Goal: Task Accomplishment & Management: Use online tool/utility

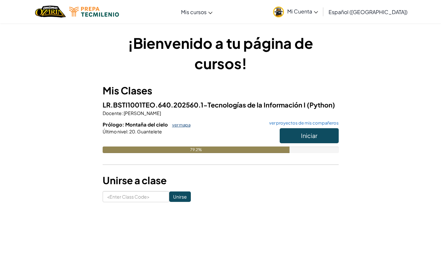
click at [185, 125] on link "ver mapa" at bounding box center [180, 124] width 22 height 5
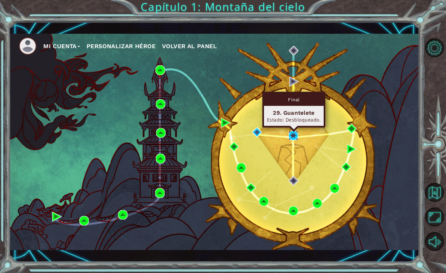
click at [293, 134] on img at bounding box center [294, 136] width 10 height 10
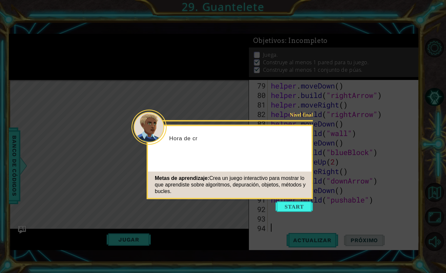
scroll to position [761, 0]
click at [295, 207] on button "Start" at bounding box center [294, 207] width 37 height 10
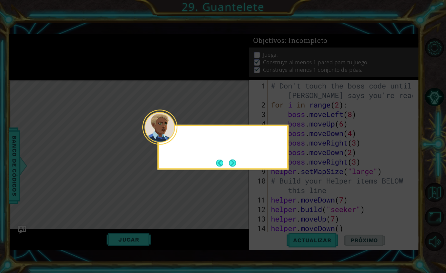
scroll to position [0, 0]
click at [235, 165] on button "Next" at bounding box center [232, 162] width 7 height 7
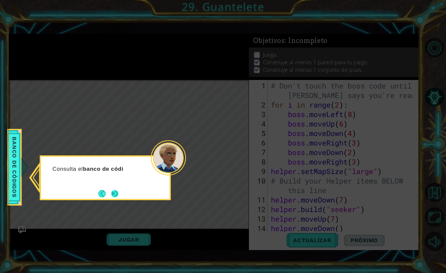
click at [113, 192] on button "Next" at bounding box center [114, 193] width 7 height 7
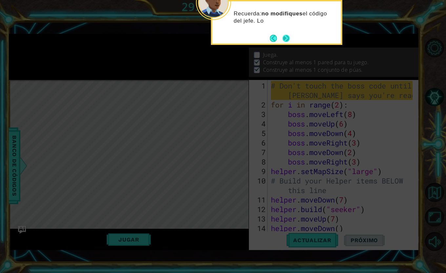
click at [284, 39] on button "Next" at bounding box center [286, 38] width 7 height 7
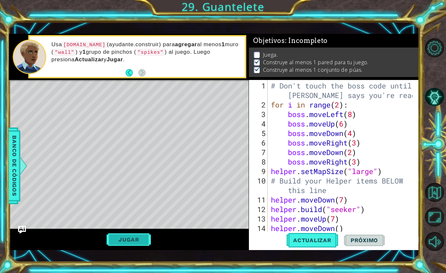
click at [146, 240] on button "Jugar" at bounding box center [129, 240] width 44 height 12
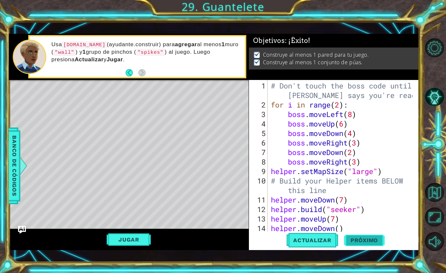
click at [365, 241] on span "Próximo" at bounding box center [364, 240] width 41 height 7
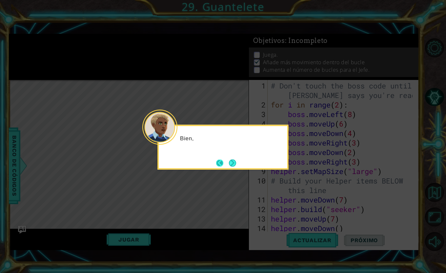
scroll to position [5, 0]
click at [232, 160] on button "Next" at bounding box center [232, 162] width 7 height 7
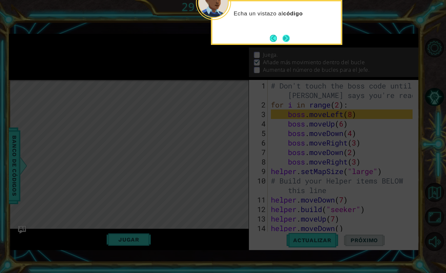
click at [289, 41] on button "Next" at bounding box center [286, 38] width 7 height 7
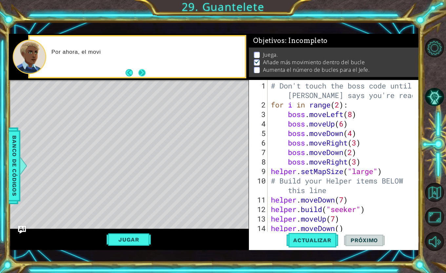
click at [139, 71] on button "Next" at bounding box center [141, 72] width 7 height 7
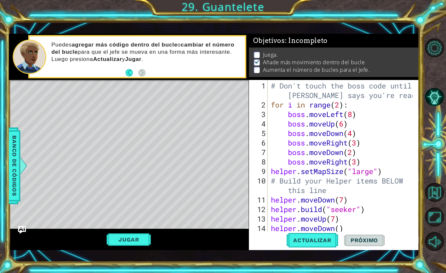
click at [340, 106] on div "# Don't touch the boss code until [PERSON_NAME] says you're ready! for i in ran…" at bounding box center [343, 171] width 147 height 181
type textarea "for i in range(4):"
click at [313, 243] on span "Actualizar" at bounding box center [312, 240] width 51 height 7
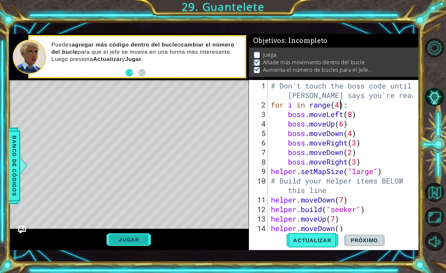
click at [141, 238] on button "Jugar" at bounding box center [129, 240] width 44 height 12
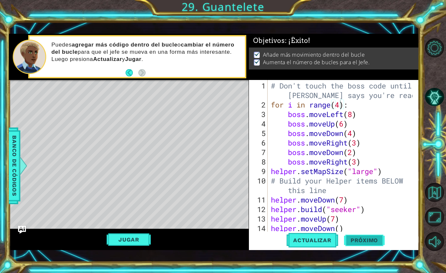
click at [357, 243] on span "Próximo" at bounding box center [364, 240] width 41 height 7
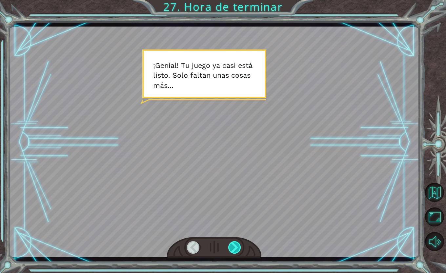
click at [234, 247] on div at bounding box center [234, 247] width 13 height 12
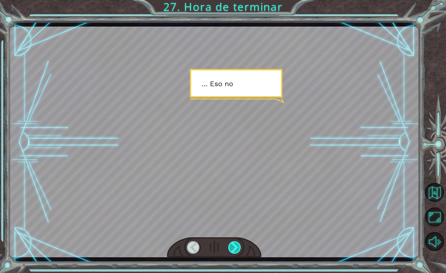
click at [235, 248] on div at bounding box center [234, 247] width 13 height 12
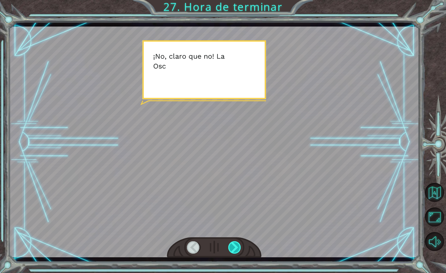
click at [236, 246] on div at bounding box center [234, 247] width 13 height 12
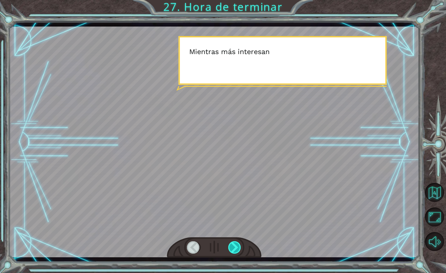
click at [232, 248] on div at bounding box center [234, 247] width 13 height 12
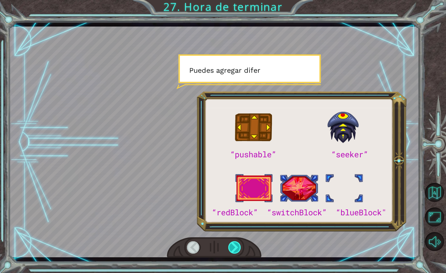
click at [232, 248] on div at bounding box center [234, 247] width 13 height 12
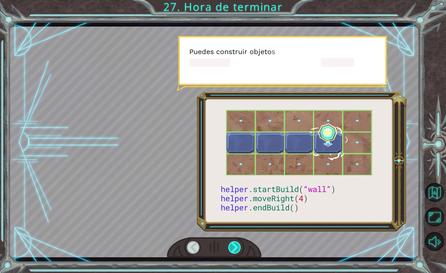
click at [232, 248] on div at bounding box center [234, 247] width 13 height 12
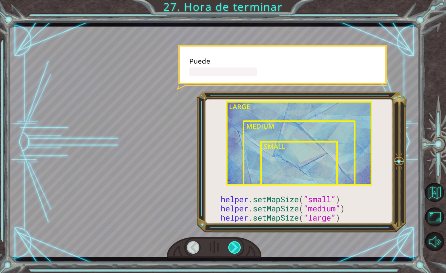
click at [232, 248] on div at bounding box center [234, 247] width 13 height 12
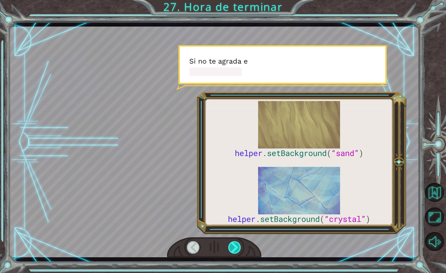
click at [232, 248] on div at bounding box center [234, 247] width 13 height 12
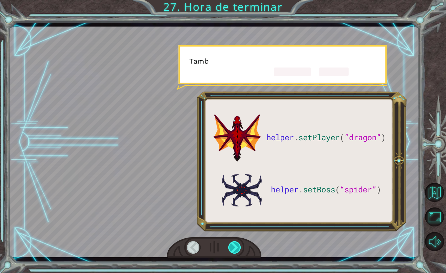
click at [232, 248] on div at bounding box center [234, 247] width 13 height 12
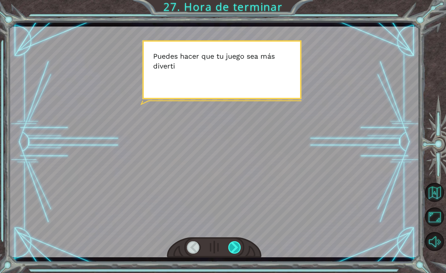
click at [232, 248] on div at bounding box center [234, 247] width 13 height 12
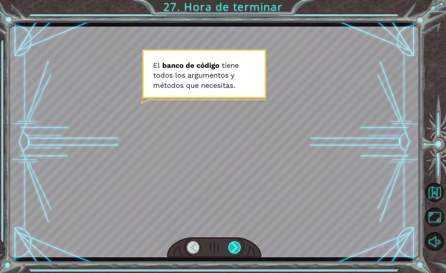
click at [231, 248] on div at bounding box center [234, 247] width 13 height 12
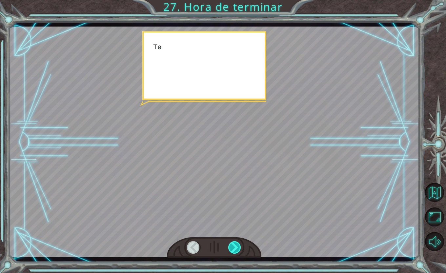
click at [231, 248] on div at bounding box center [234, 247] width 13 height 12
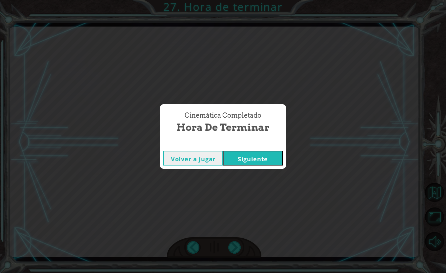
click at [243, 162] on button "Siguiente" at bounding box center [253, 158] width 60 height 15
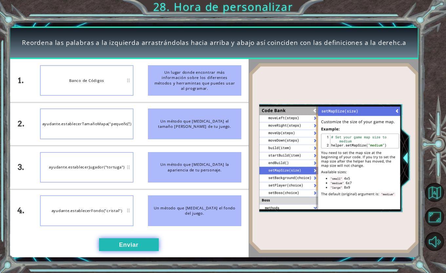
click at [130, 245] on button "Enviar" at bounding box center [129, 244] width 60 height 13
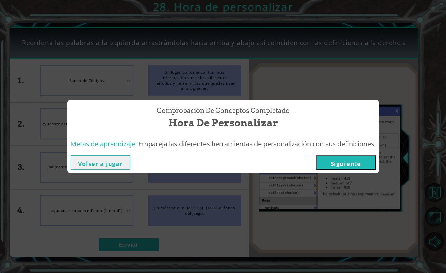
click at [332, 158] on button "Siguiente" at bounding box center [346, 162] width 60 height 15
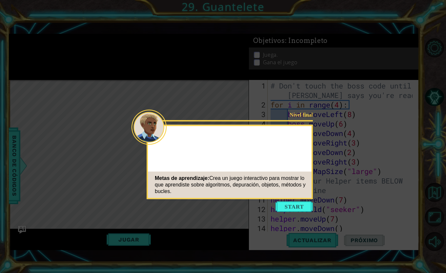
click at [297, 211] on button "Start" at bounding box center [294, 207] width 37 height 10
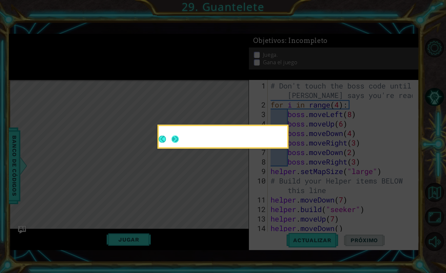
click at [177, 141] on button "Next" at bounding box center [175, 139] width 7 height 7
click at [174, 138] on button "Next" at bounding box center [175, 139] width 7 height 7
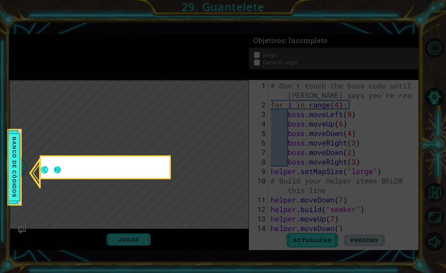
click at [55, 170] on button "Next" at bounding box center [58, 170] width 8 height 8
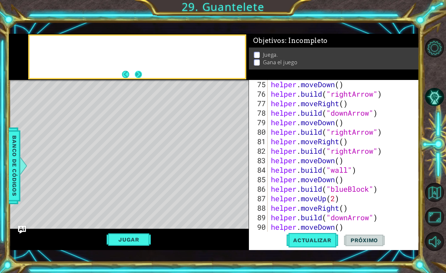
scroll to position [761, 0]
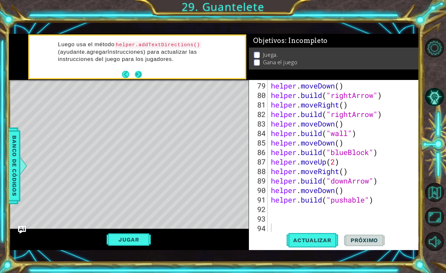
click at [140, 75] on button "Next" at bounding box center [138, 74] width 7 height 7
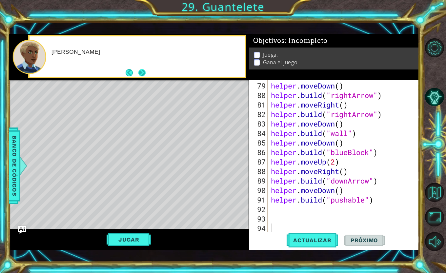
click at [142, 73] on button "Next" at bounding box center [141, 72] width 7 height 7
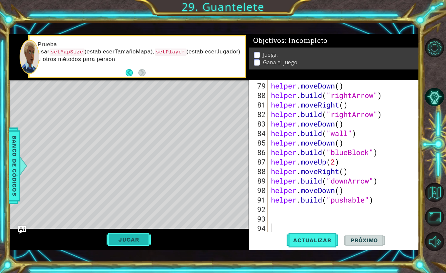
click at [139, 239] on button "Jugar" at bounding box center [129, 240] width 44 height 12
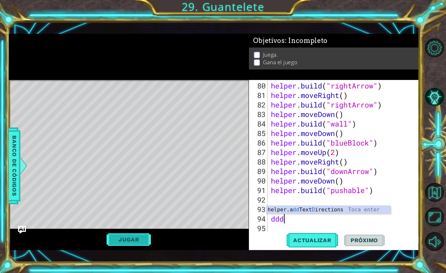
scroll to position [0, 0]
type textarea "d"
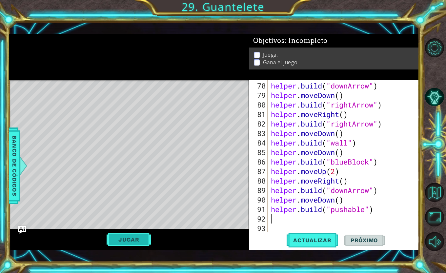
scroll to position [751, 0]
click at [315, 242] on span "Actualizar" at bounding box center [312, 240] width 51 height 7
click at [136, 238] on button "Jugar" at bounding box center [129, 240] width 44 height 12
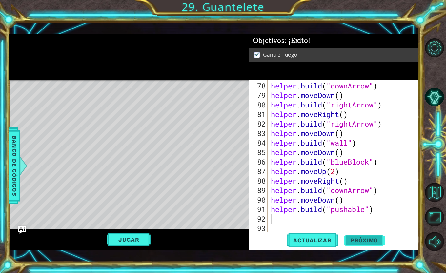
click at [375, 242] on span "Próximo" at bounding box center [364, 240] width 41 height 7
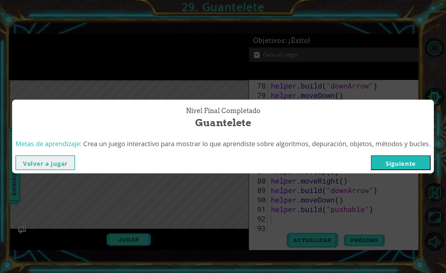
click at [400, 169] on button "Siguiente" at bounding box center [401, 162] width 60 height 15
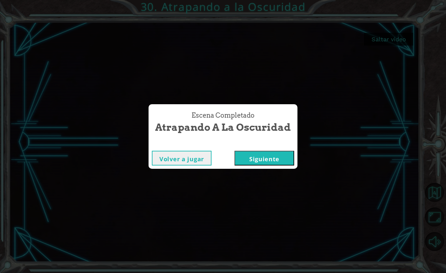
click at [272, 154] on button "Siguiente" at bounding box center [265, 158] width 60 height 15
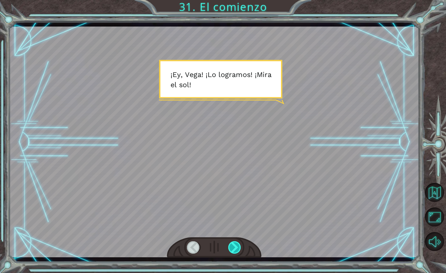
click at [236, 249] on div at bounding box center [234, 247] width 13 height 12
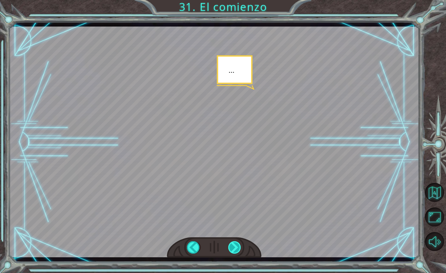
click at [235, 248] on div at bounding box center [234, 247] width 13 height 12
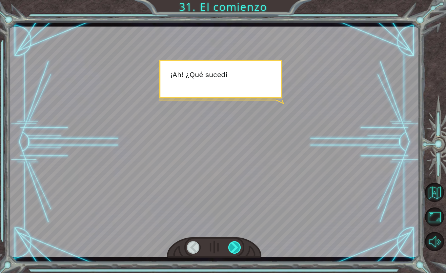
click at [235, 248] on div at bounding box center [234, 247] width 13 height 12
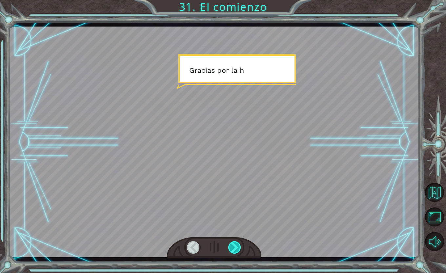
click at [235, 248] on div at bounding box center [234, 247] width 13 height 12
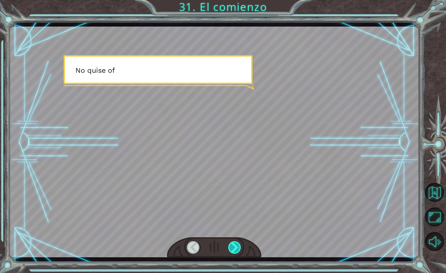
click at [235, 248] on div at bounding box center [234, 247] width 13 height 12
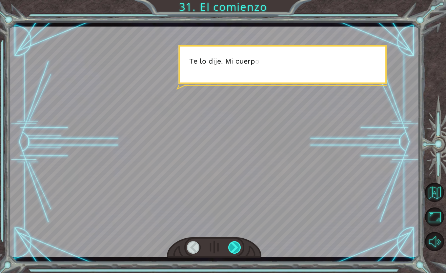
click at [235, 248] on div at bounding box center [234, 247] width 13 height 12
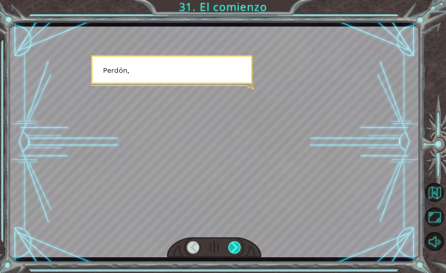
click at [235, 248] on div at bounding box center [234, 247] width 13 height 12
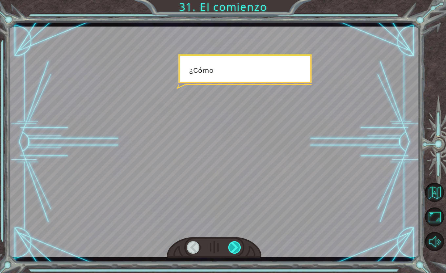
click at [235, 248] on div at bounding box center [234, 247] width 13 height 12
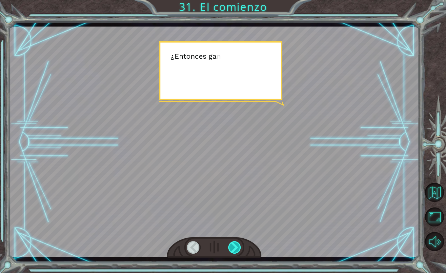
click at [235, 248] on div at bounding box center [234, 247] width 13 height 12
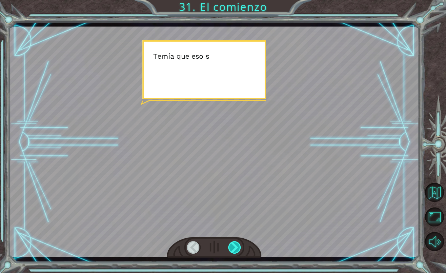
click at [235, 248] on div at bounding box center [234, 247] width 13 height 12
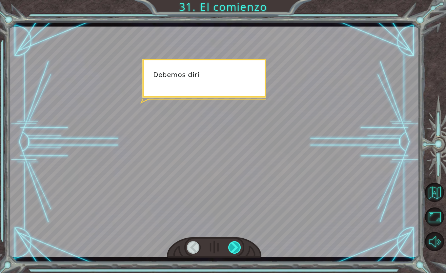
click at [235, 248] on div at bounding box center [234, 247] width 13 height 12
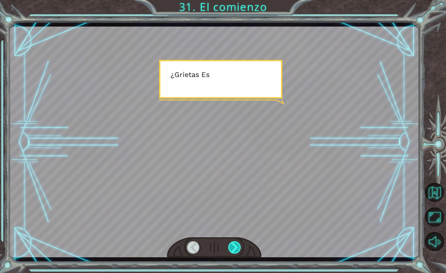
click at [235, 248] on div at bounding box center [234, 247] width 13 height 12
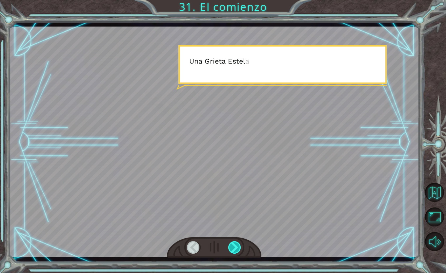
click at [235, 248] on div at bounding box center [234, 247] width 13 height 12
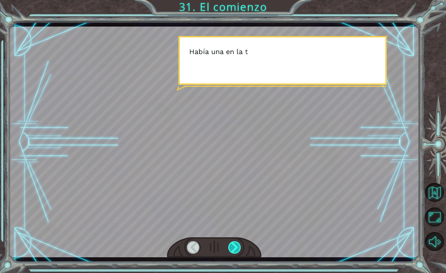
click at [235, 248] on div at bounding box center [234, 247] width 13 height 12
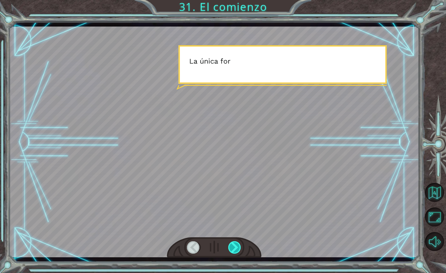
click at [235, 248] on div at bounding box center [234, 247] width 13 height 12
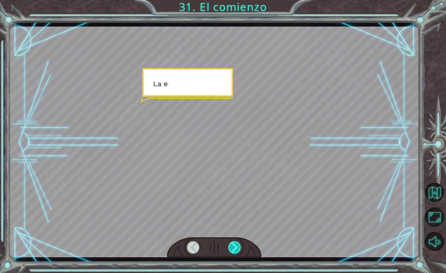
click at [235, 248] on div at bounding box center [234, 247] width 13 height 12
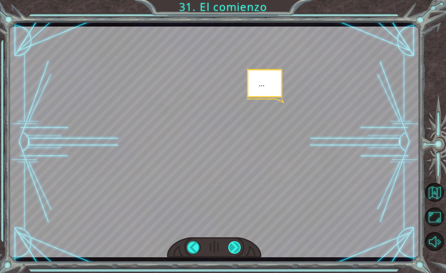
click at [235, 248] on div at bounding box center [234, 247] width 13 height 12
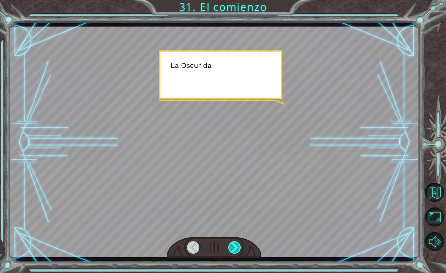
click at [235, 248] on div at bounding box center [234, 247] width 13 height 12
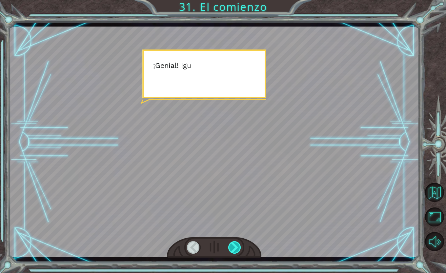
click at [235, 248] on div at bounding box center [234, 247] width 13 height 12
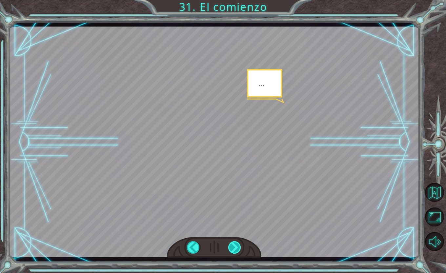
click at [235, 248] on div at bounding box center [234, 247] width 13 height 12
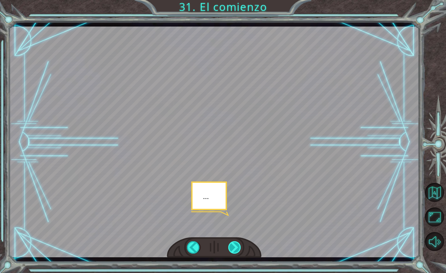
click at [235, 248] on div at bounding box center [234, 247] width 13 height 12
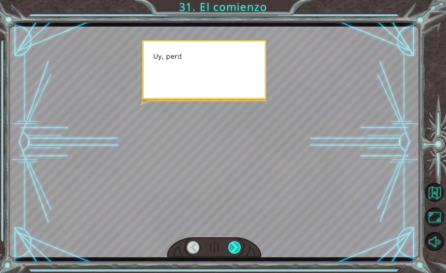
click at [235, 248] on div at bounding box center [234, 247] width 13 height 12
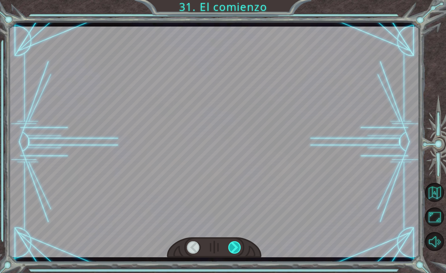
click at [235, 248] on div at bounding box center [234, 247] width 13 height 12
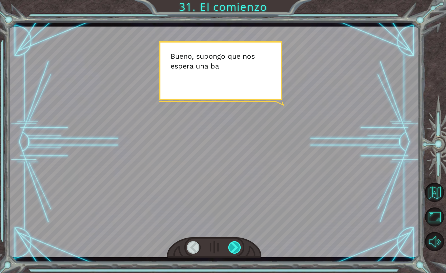
click at [236, 248] on div at bounding box center [234, 247] width 13 height 12
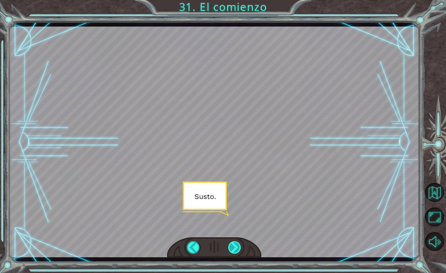
click at [236, 248] on div at bounding box center [234, 247] width 13 height 12
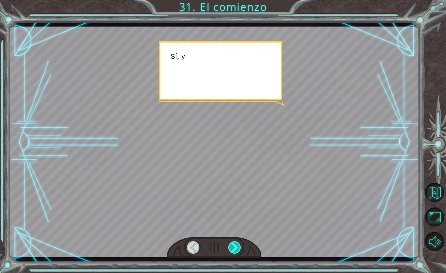
click at [236, 248] on div at bounding box center [234, 247] width 13 height 12
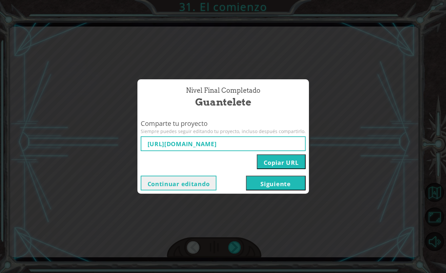
type input "[URL][DOMAIN_NAME]"
click at [266, 185] on button "Siguiente" at bounding box center [276, 183] width 60 height 15
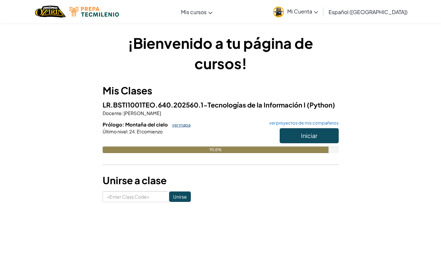
click at [185, 123] on link "ver mapa" at bounding box center [180, 124] width 22 height 5
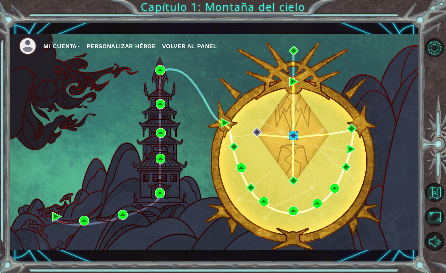
click at [289, 135] on img at bounding box center [294, 136] width 10 height 10
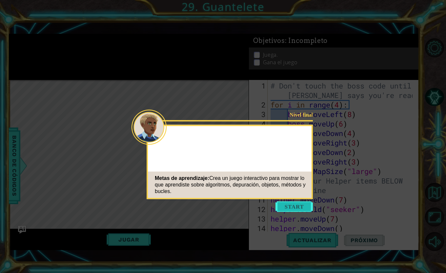
click at [297, 204] on button "Start" at bounding box center [294, 207] width 37 height 10
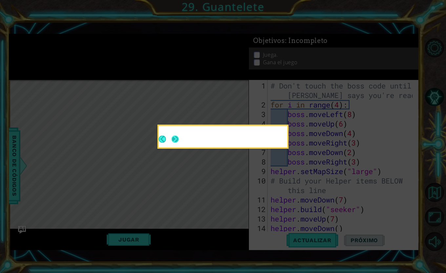
click at [173, 139] on button "Next" at bounding box center [175, 139] width 7 height 7
click at [172, 139] on button "Next" at bounding box center [175, 138] width 7 height 7
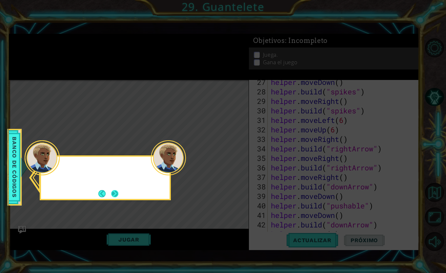
click at [112, 193] on button "Next" at bounding box center [114, 193] width 7 height 7
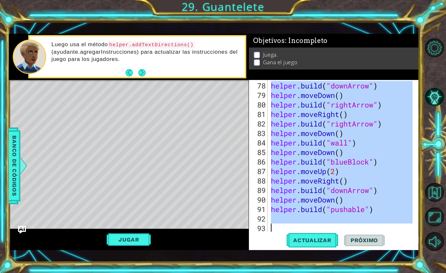
scroll to position [751, 0]
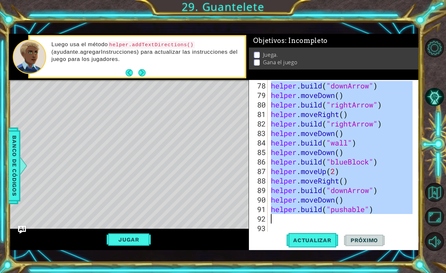
drag, startPoint x: 270, startPoint y: 85, endPoint x: 401, endPoint y: 214, distance: 183.7
click at [401, 214] on div "helper . build ( "downArrow" ) helper . moveDown ( ) helper . build ( "rightArr…" at bounding box center [343, 166] width 147 height 171
type textarea "[DOMAIN_NAME]("pushable")"
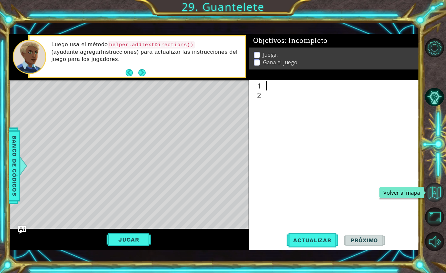
click at [435, 195] on button "Volver al mapa" at bounding box center [434, 192] width 19 height 19
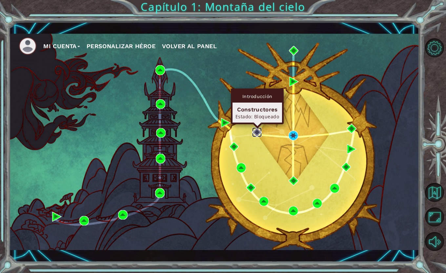
click at [256, 132] on img at bounding box center [257, 133] width 10 height 10
